Goal: Transaction & Acquisition: Purchase product/service

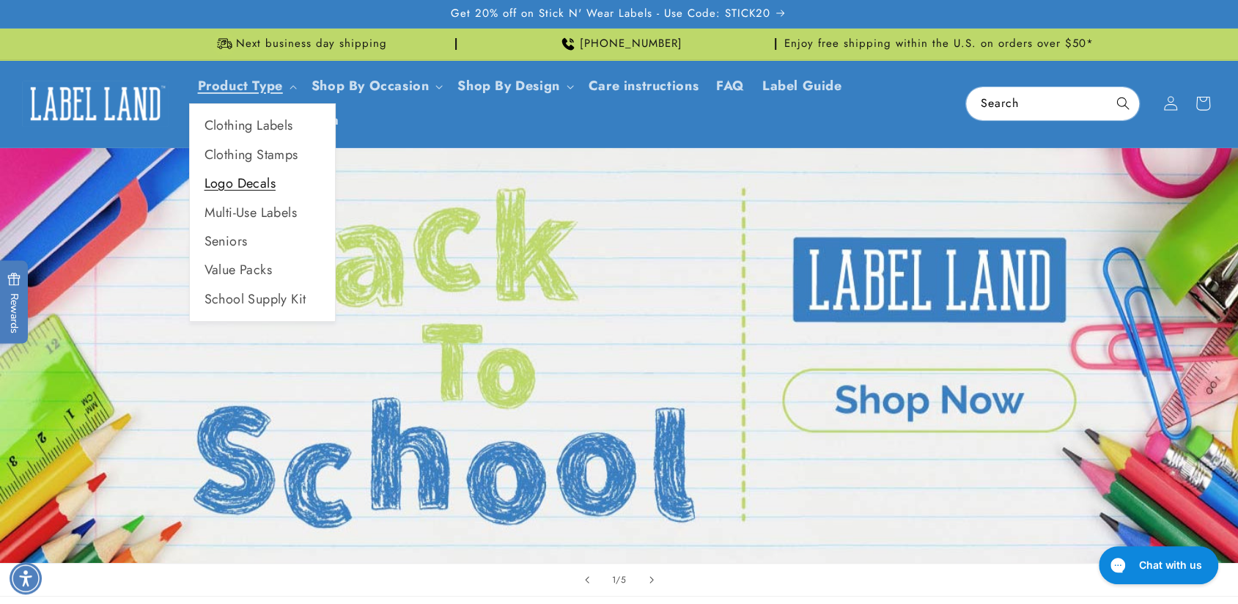
click at [271, 178] on link "Logo Decals" at bounding box center [262, 183] width 145 height 29
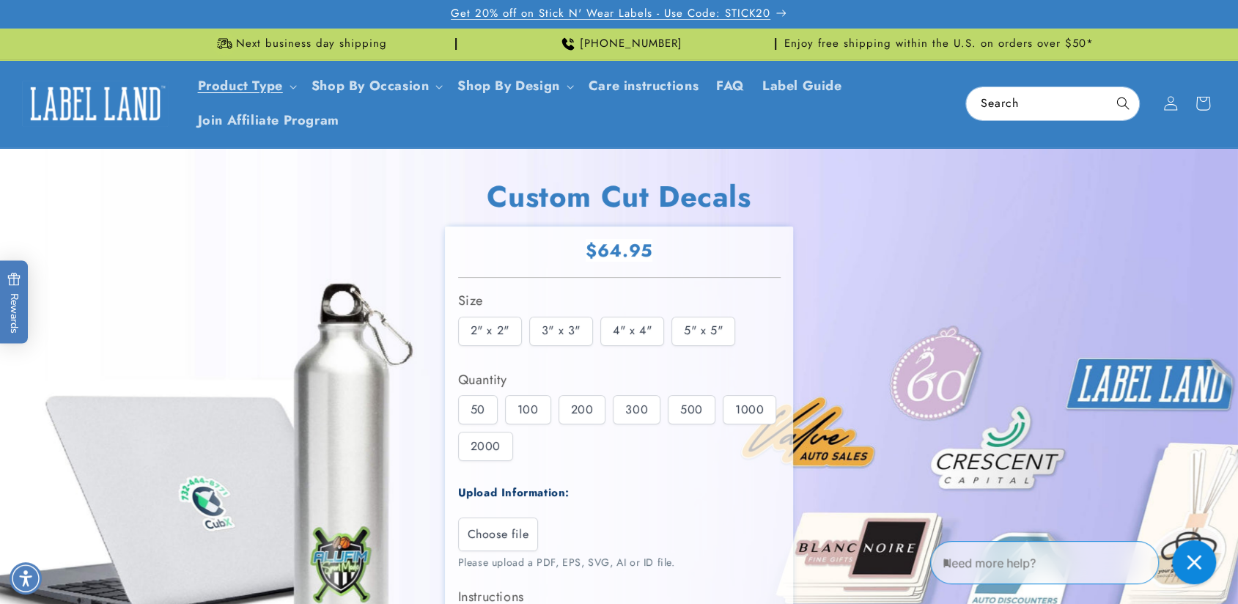
click at [720, 17] on span "Get 20% off on Stick N' Wear Labels - Use Code: STICK20" at bounding box center [611, 14] width 320 height 15
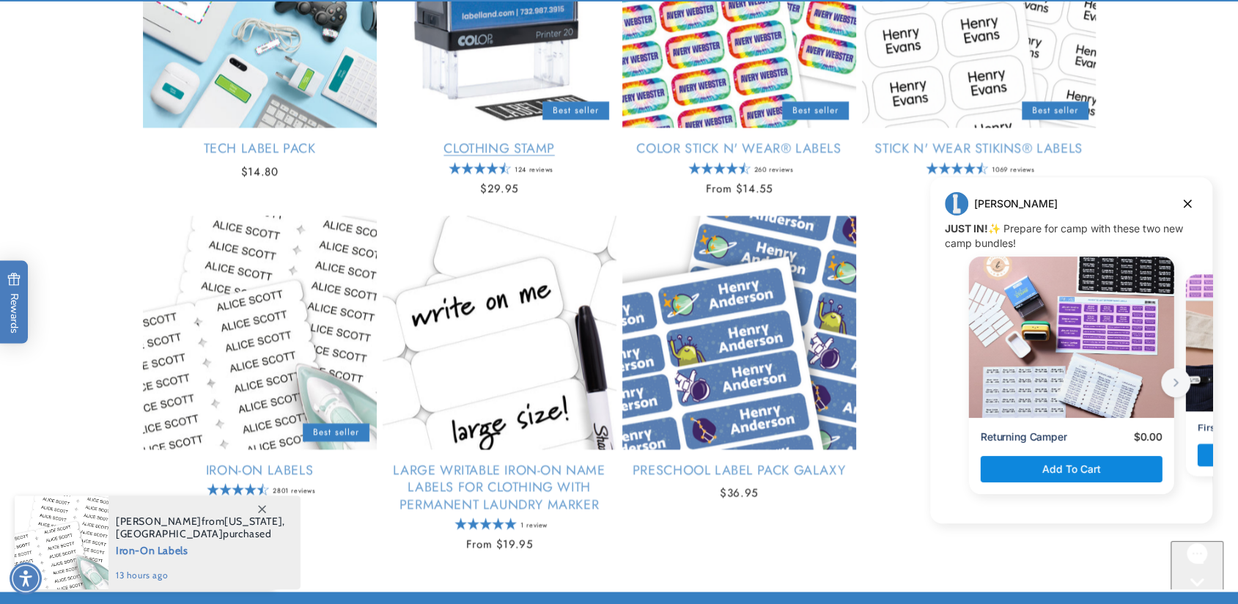
scroll to position [1686, 0]
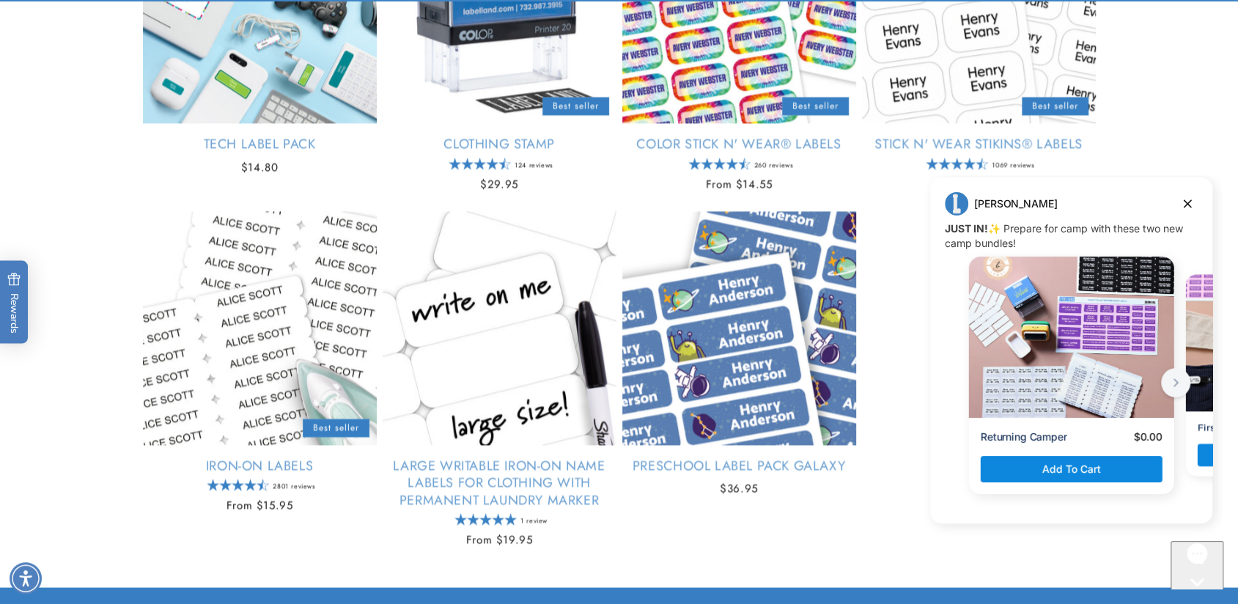
click at [1178, 380] on icon "next button" at bounding box center [1176, 383] width 18 height 18
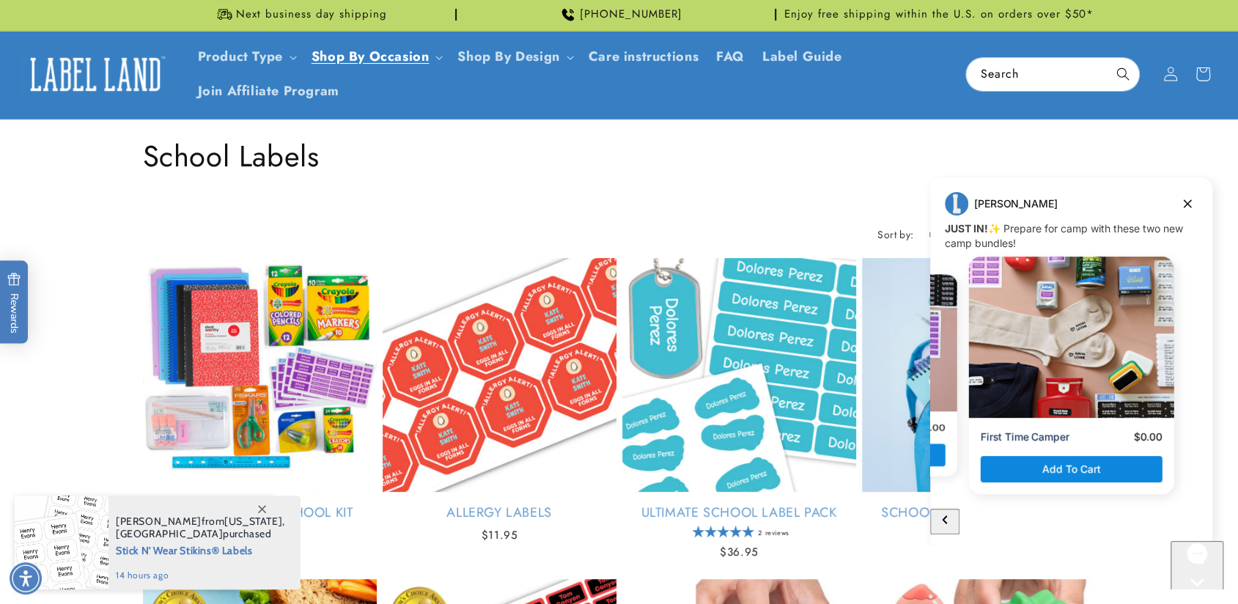
scroll to position [0, 0]
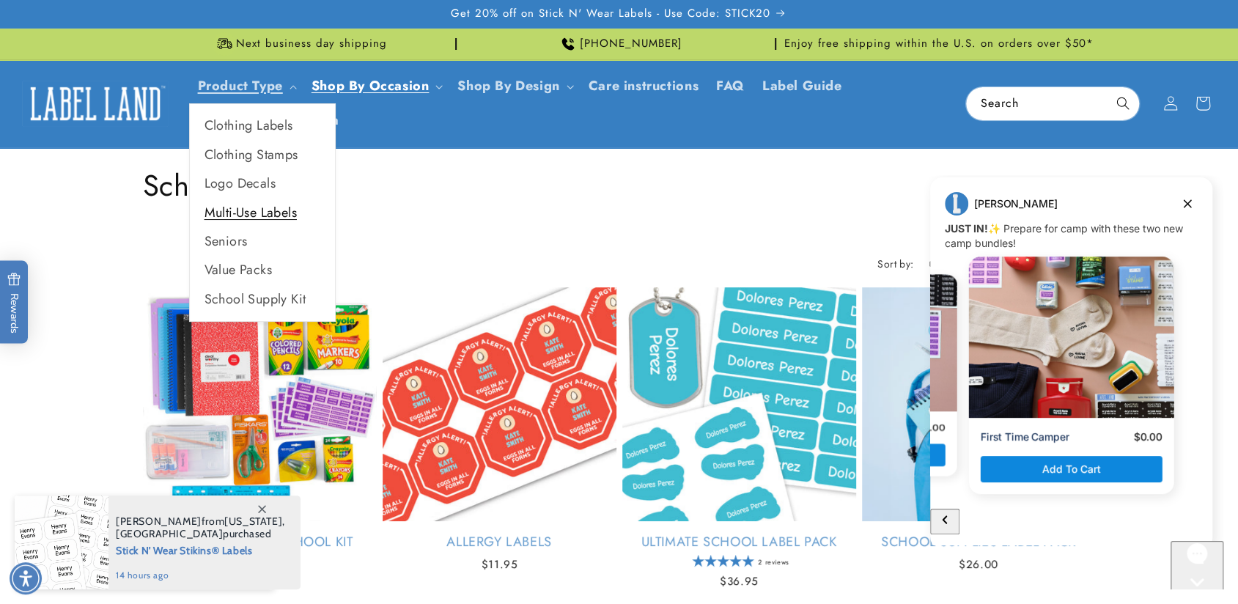
click at [276, 207] on link "Multi-Use Labels" at bounding box center [262, 213] width 145 height 29
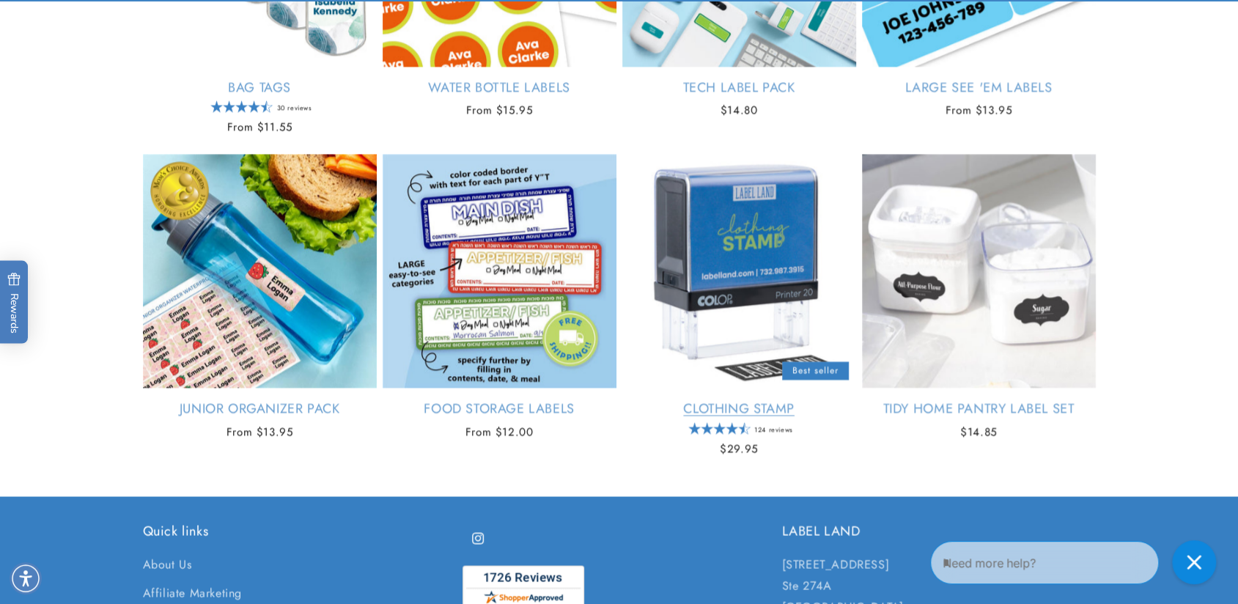
scroll to position [1466, 0]
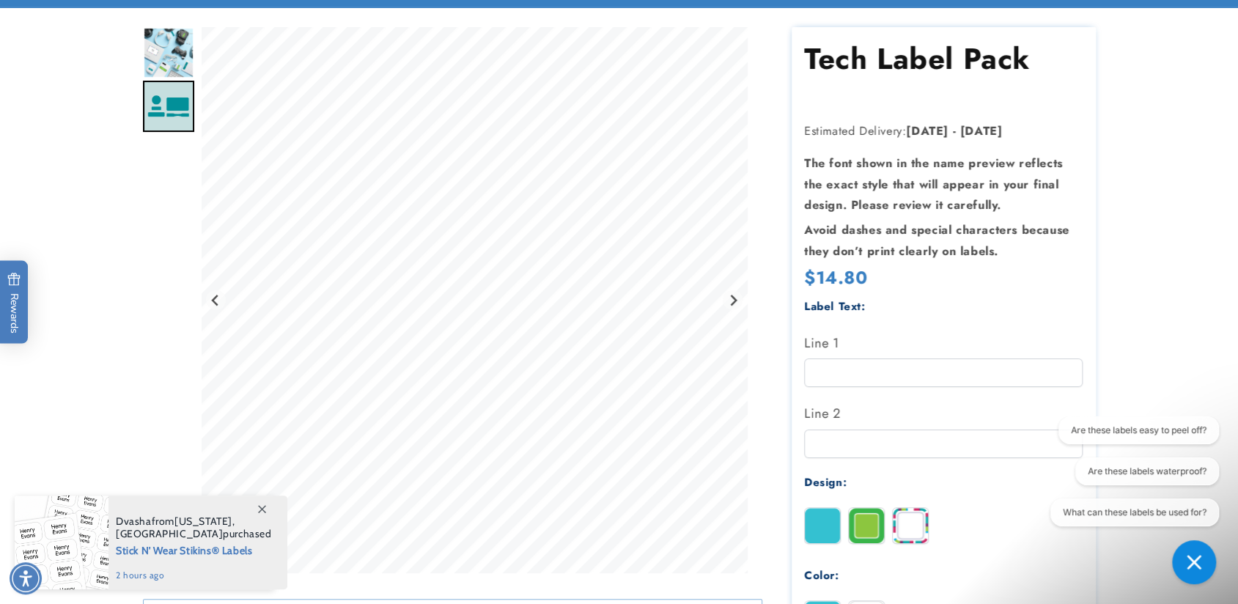
scroll to position [147, 0]
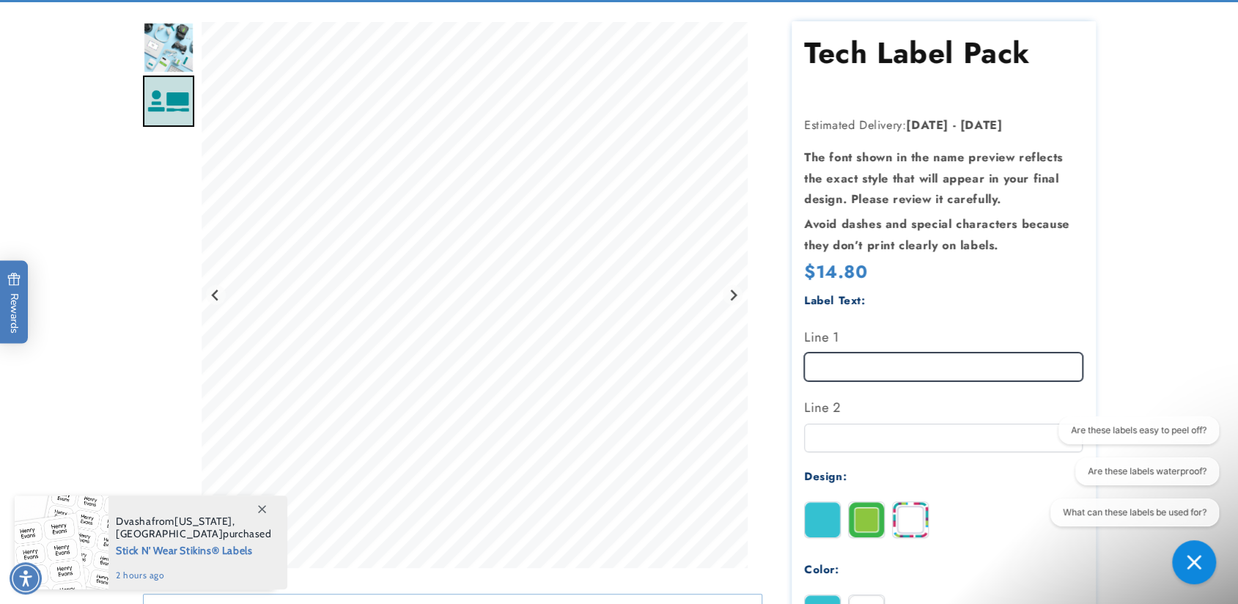
click at [886, 370] on input "Line 1" at bounding box center [943, 367] width 278 height 29
type input "*"
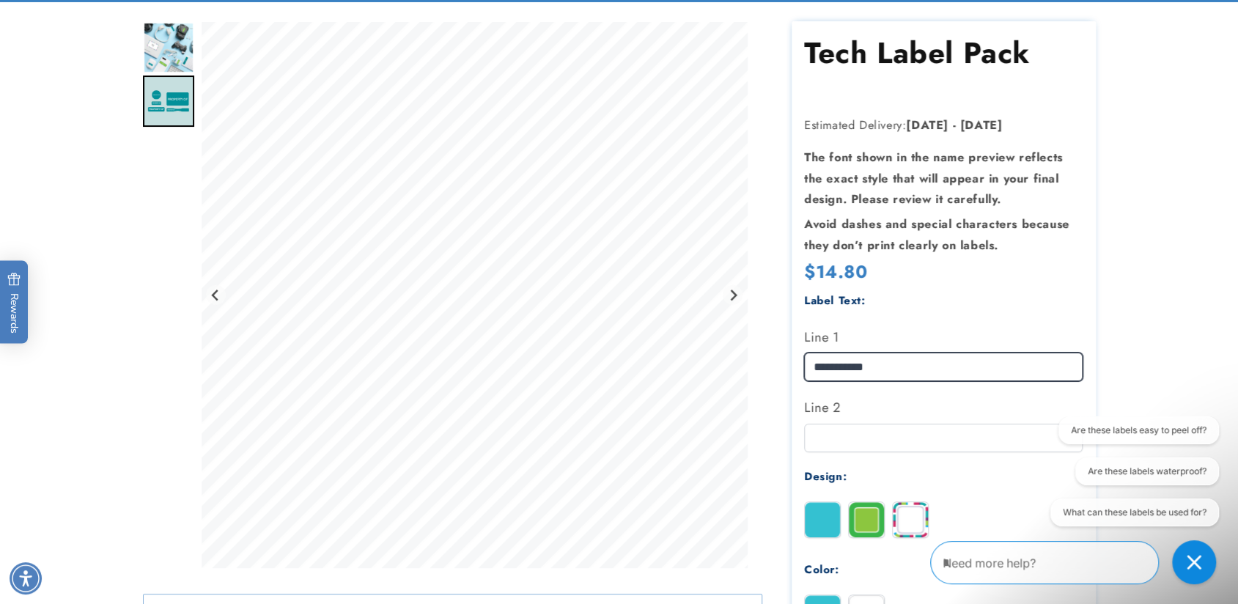
type input "**********"
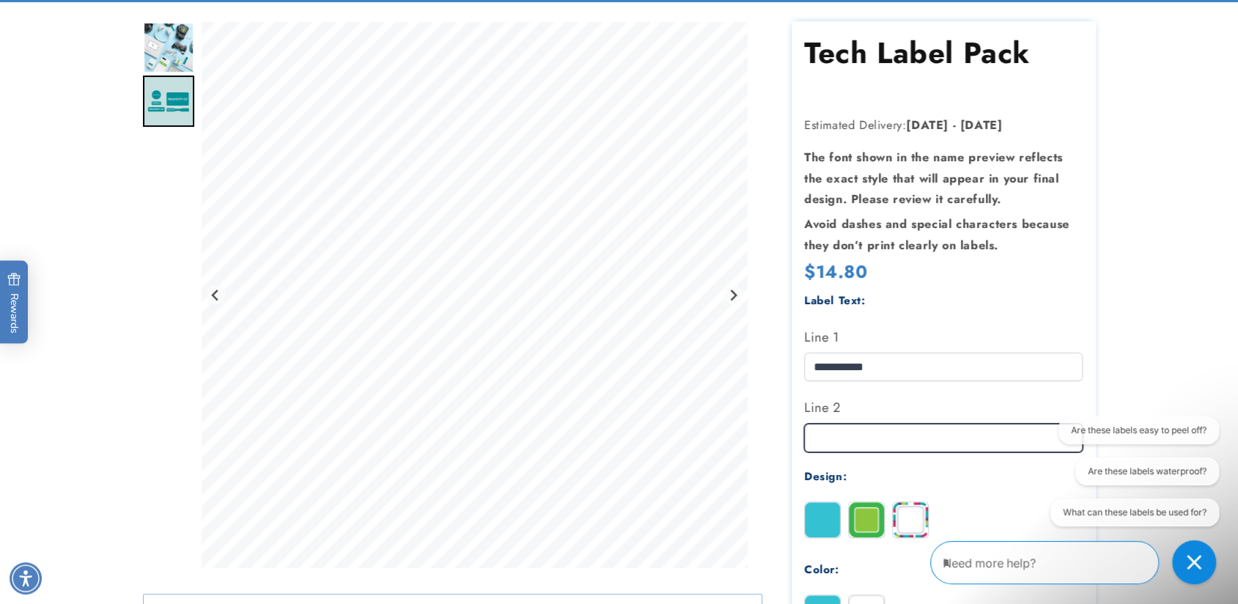
click at [885, 434] on input "Line 2" at bounding box center [943, 438] width 278 height 29
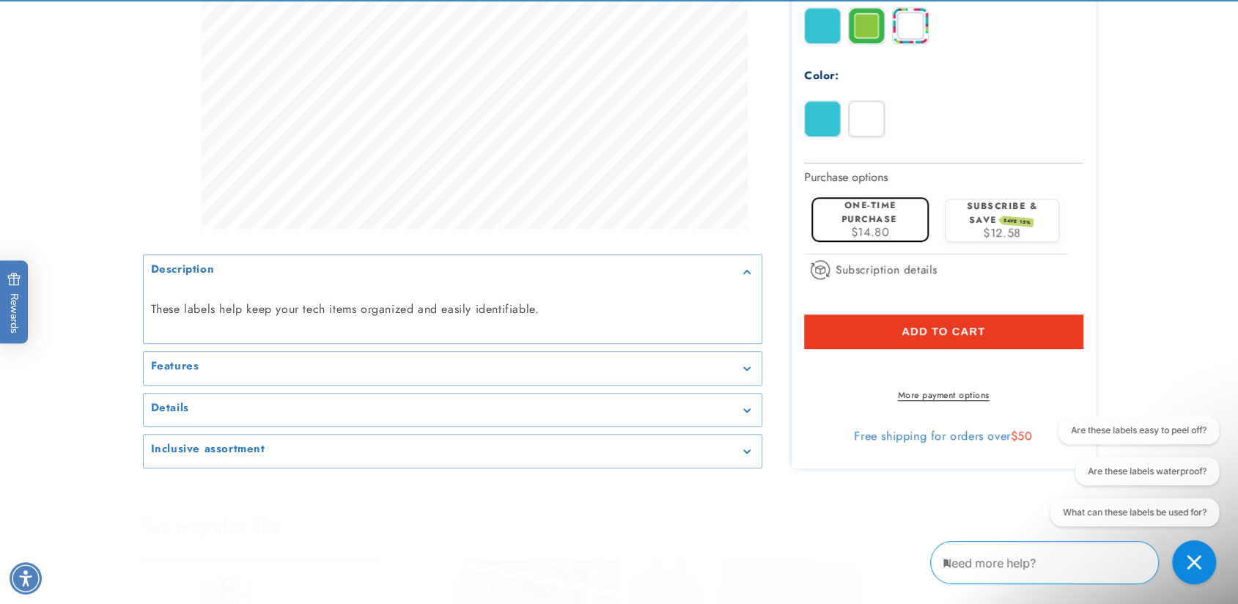
scroll to position [660, 0]
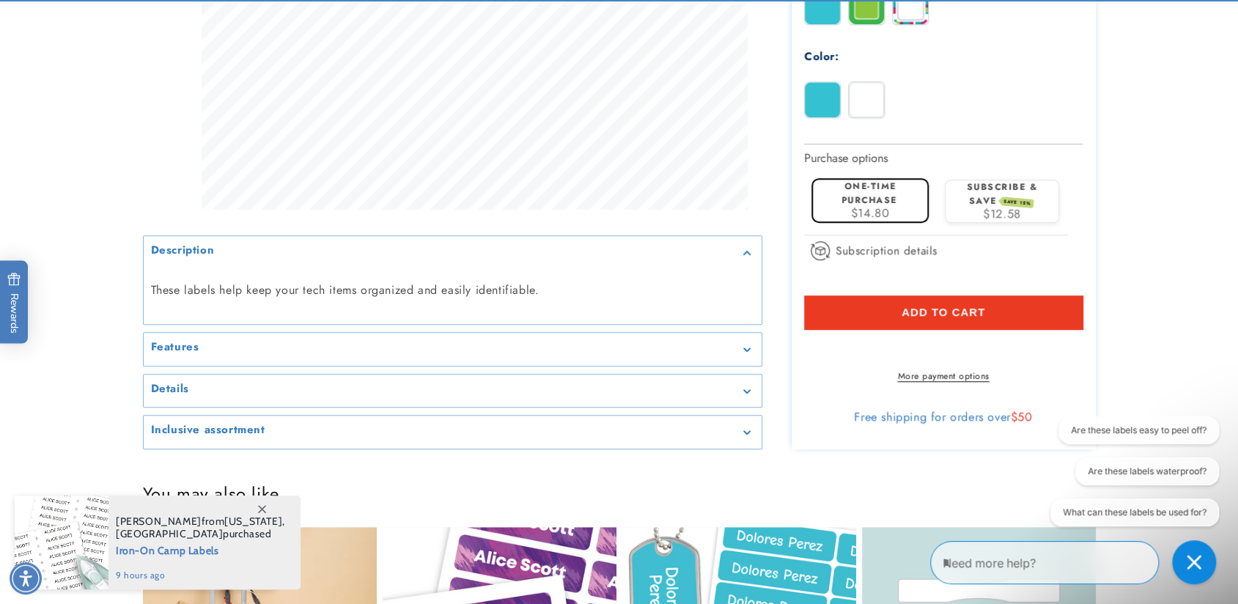
type input "**********"
click at [535, 297] on p "These labels help keep your tech items organized and easily identifiable." at bounding box center [452, 290] width 603 height 21
drag, startPoint x: 541, startPoint y: 386, endPoint x: 548, endPoint y: 358, distance: 28.1
click at [542, 383] on media-gallery "Description These labels help keep your tech items organized and easily identif…" at bounding box center [452, 57] width 619 height 786
click at [548, 355] on div "Features" at bounding box center [452, 349] width 603 height 11
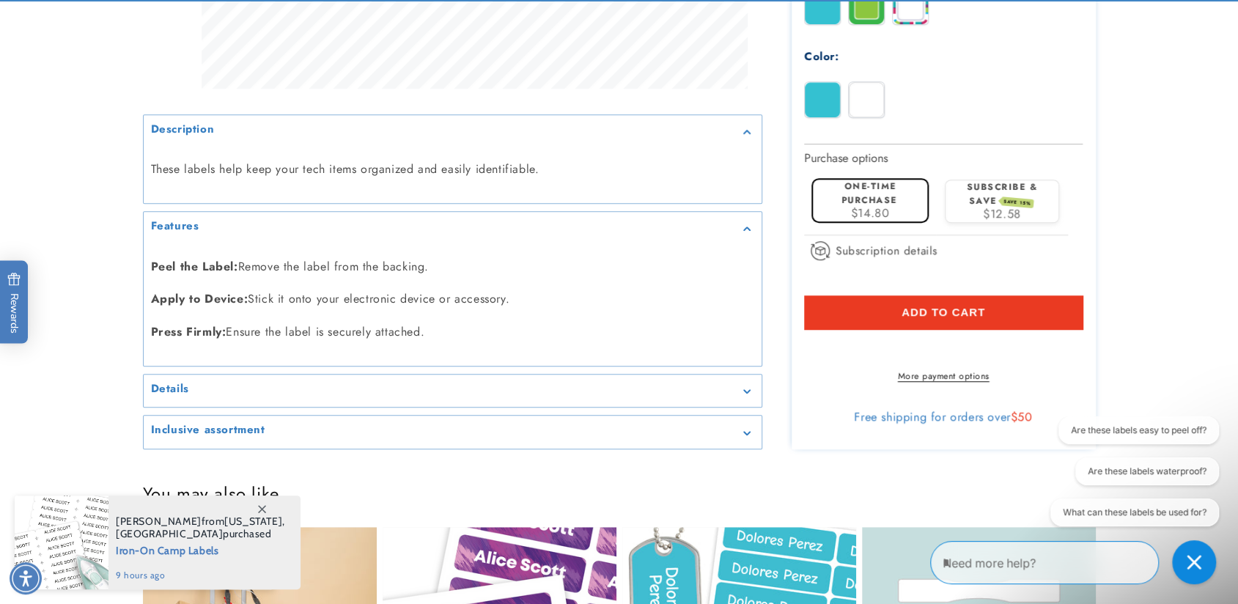
click at [545, 407] on summary "Details" at bounding box center [453, 391] width 618 height 33
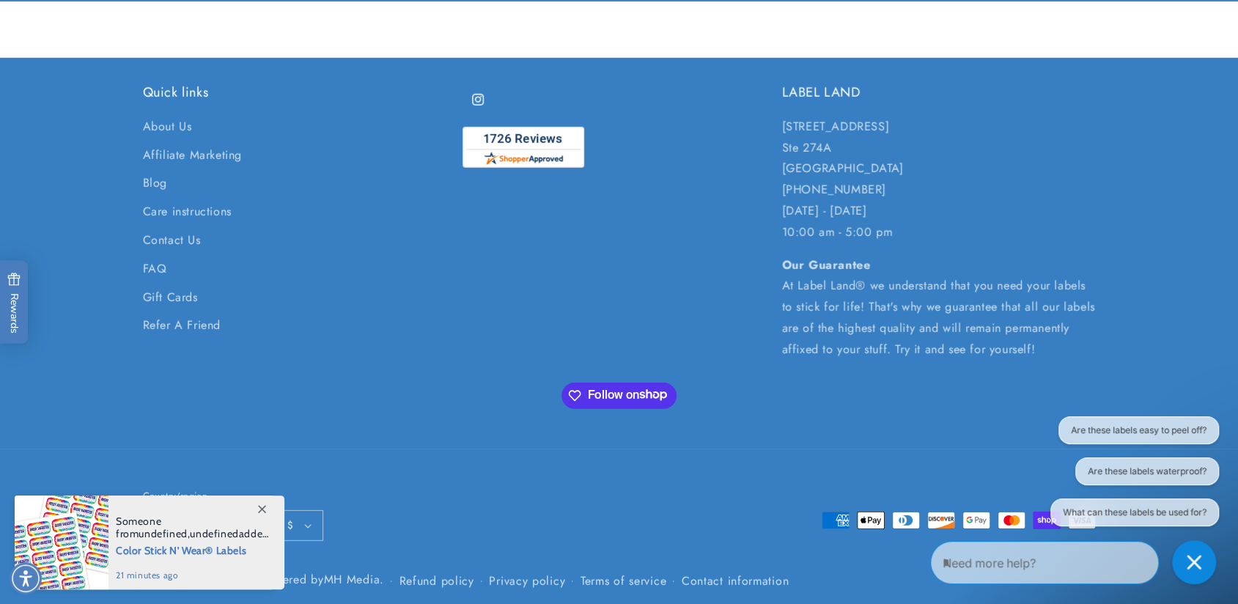
scroll to position [2799, 0]
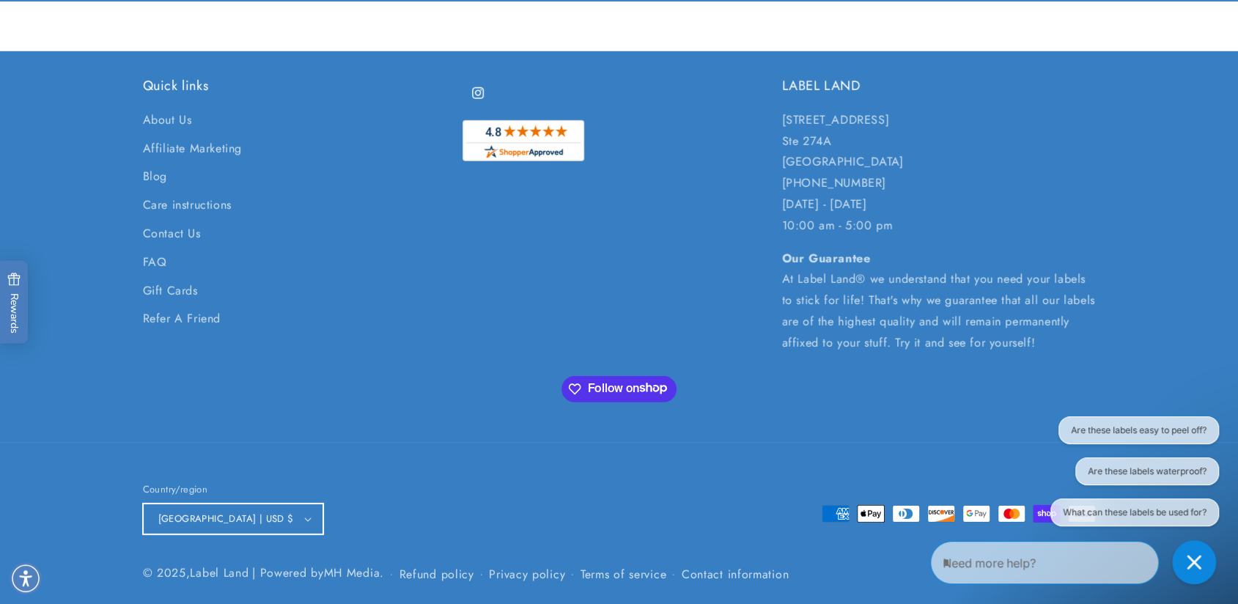
click at [268, 519] on button "[GEOGRAPHIC_DATA] | USD $" at bounding box center [233, 518] width 180 height 31
